Goal: Information Seeking & Learning: Learn about a topic

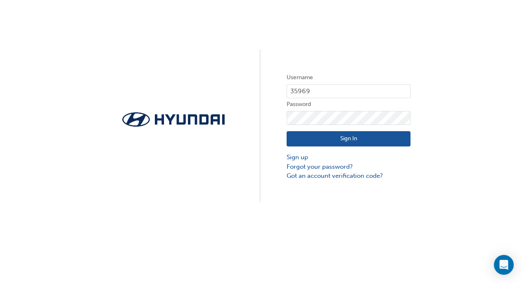
type input "35969"
click at [348, 139] on button "Sign In" at bounding box center [349, 139] width 124 height 16
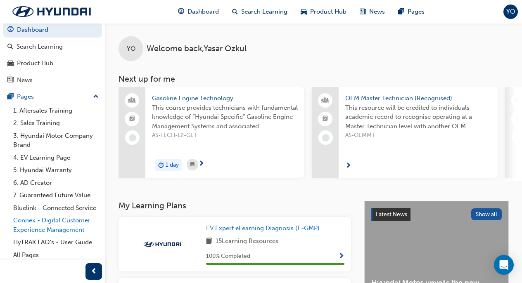
scroll to position [4, 0]
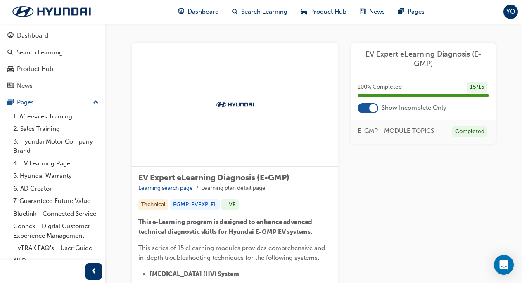
click at [363, 111] on div at bounding box center [368, 108] width 21 height 10
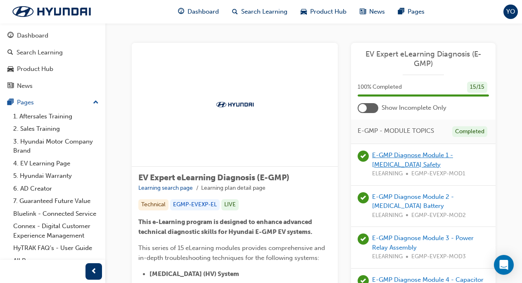
click at [388, 157] on link "E-GMP Diagnose Module 1 - [MEDICAL_DATA] Safety" at bounding box center [412, 160] width 81 height 17
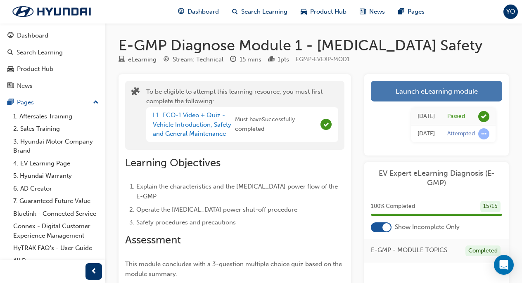
click at [408, 83] on link "Launch eLearning module" at bounding box center [436, 91] width 131 height 21
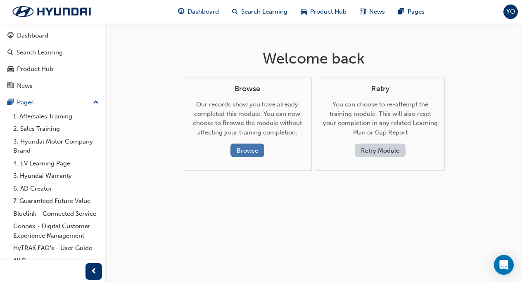
click at [230, 144] on button "Browse" at bounding box center [247, 151] width 34 height 14
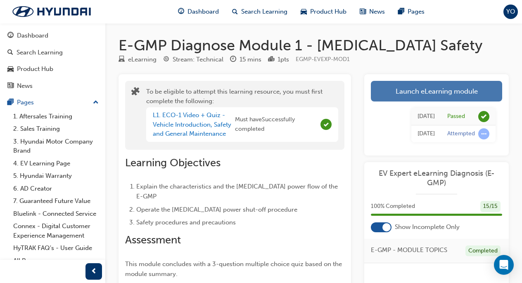
click at [406, 98] on link "Launch eLearning module" at bounding box center [436, 91] width 131 height 21
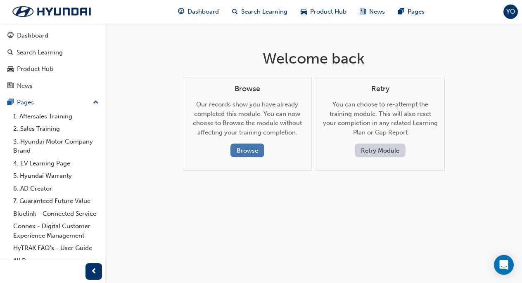
click at [246, 154] on button "Browse" at bounding box center [247, 151] width 34 height 14
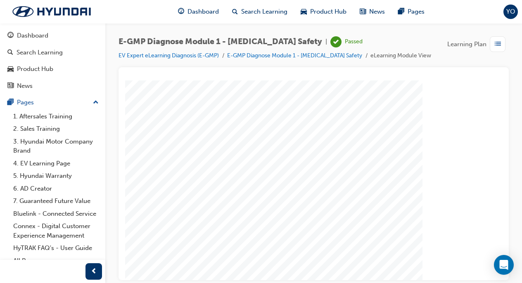
drag, startPoint x: 372, startPoint y: 268, endPoint x: 385, endPoint y: 268, distance: 12.8
